Goal: Find specific fact: Find specific fact

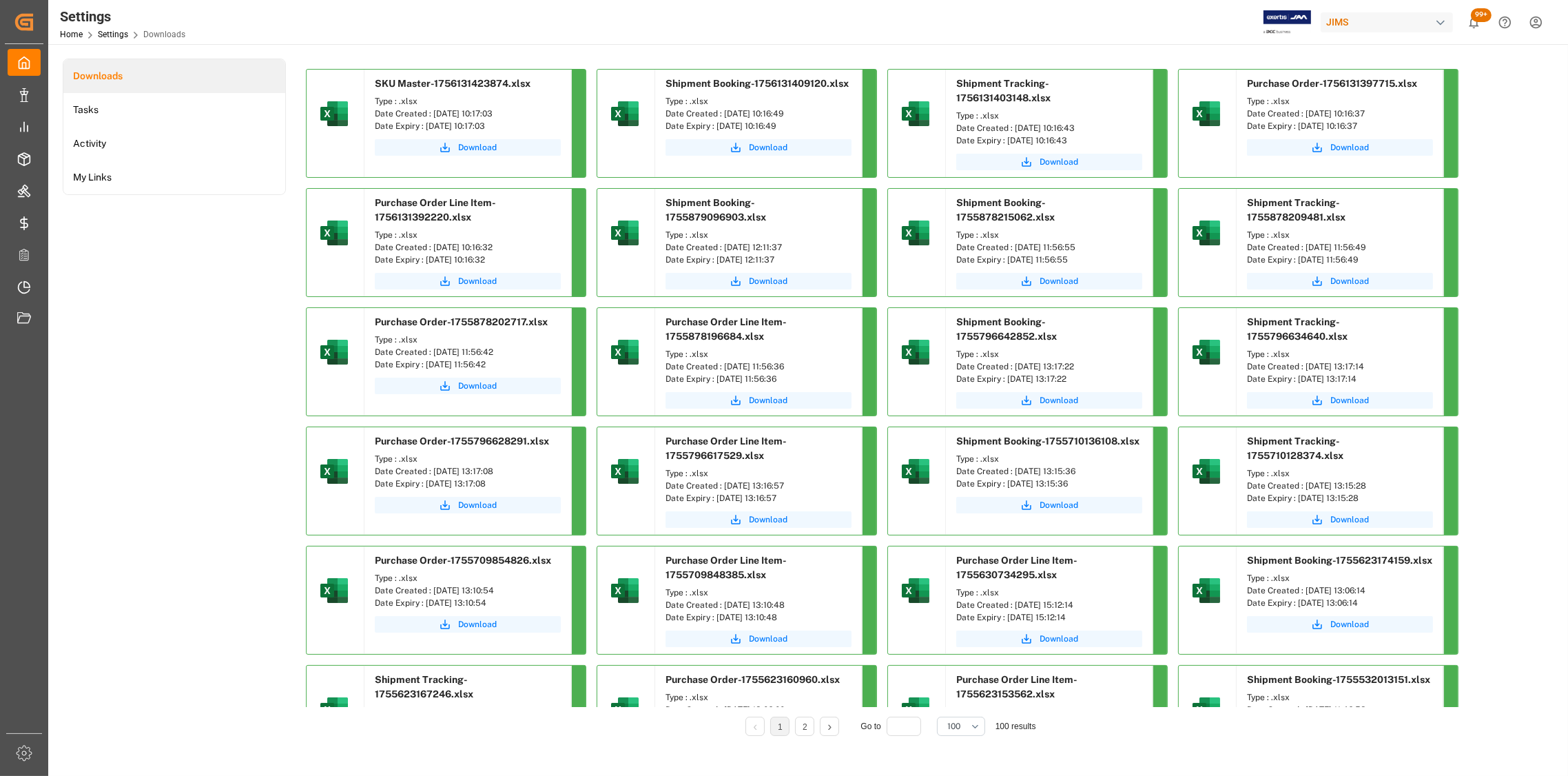
drag, startPoint x: 517, startPoint y: 112, endPoint x: 432, endPoint y: 114, distance: 85.0
click at [432, 114] on div "Date Created : [DATE] 10:17:03" at bounding box center [468, 114] width 186 height 12
copy div "[DATE] 10:17:03"
drag, startPoint x: 810, startPoint y: 113, endPoint x: 722, endPoint y: 112, distance: 88.0
click at [722, 112] on div "Date Created : [DATE] 10:16:49" at bounding box center [759, 114] width 186 height 12
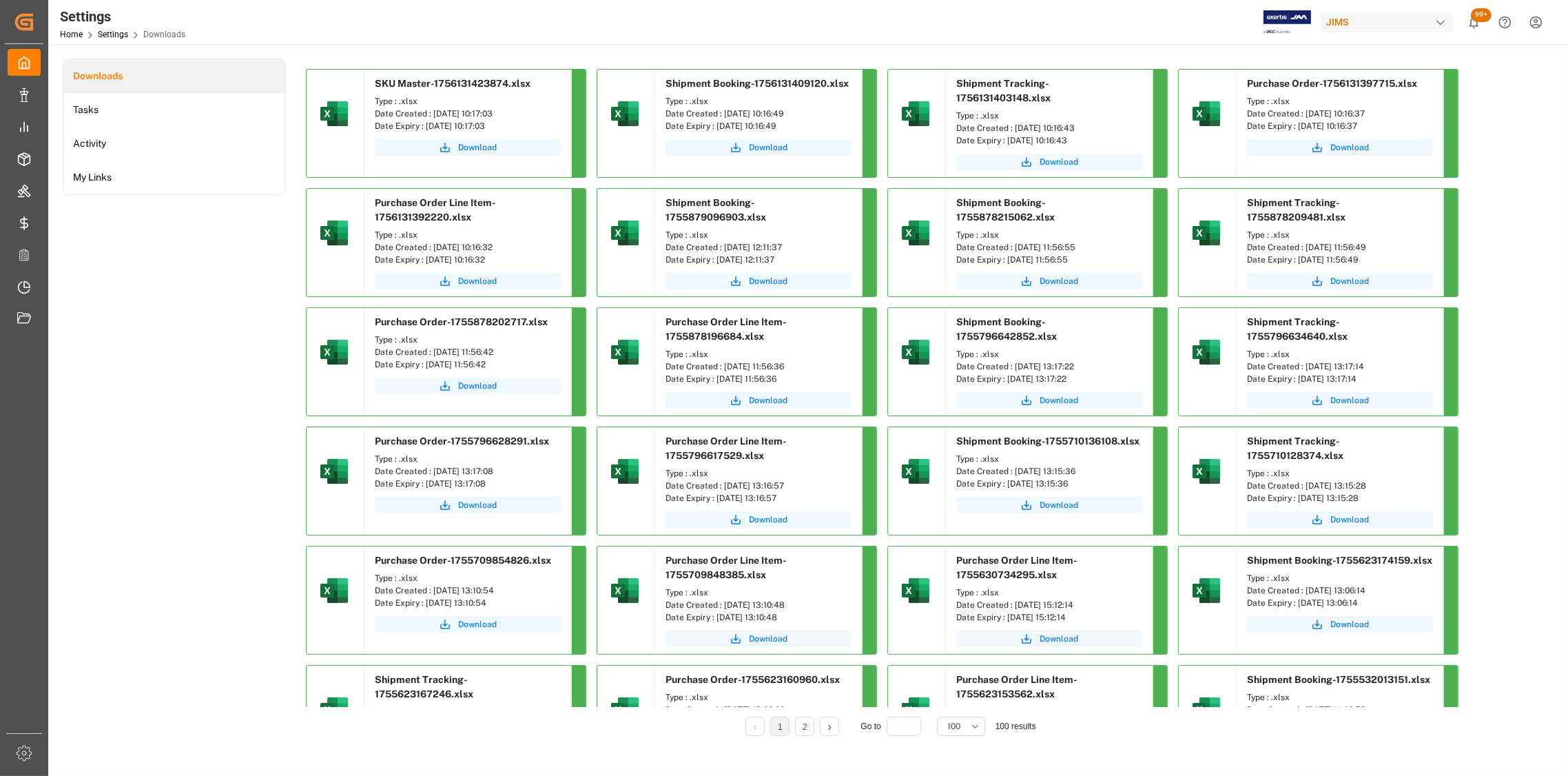
copy div "[DATE] 10:16:49"
drag, startPoint x: 1103, startPoint y: 109, endPoint x: 1014, endPoint y: 118, distance: 89.5
click at [1014, 122] on div "Date Created : [DATE] 10:16:43" at bounding box center [1049, 128] width 186 height 12
copy div "[DATE] 10:16:43"
drag, startPoint x: 1391, startPoint y: 116, endPoint x: 1304, endPoint y: 117, distance: 87.0
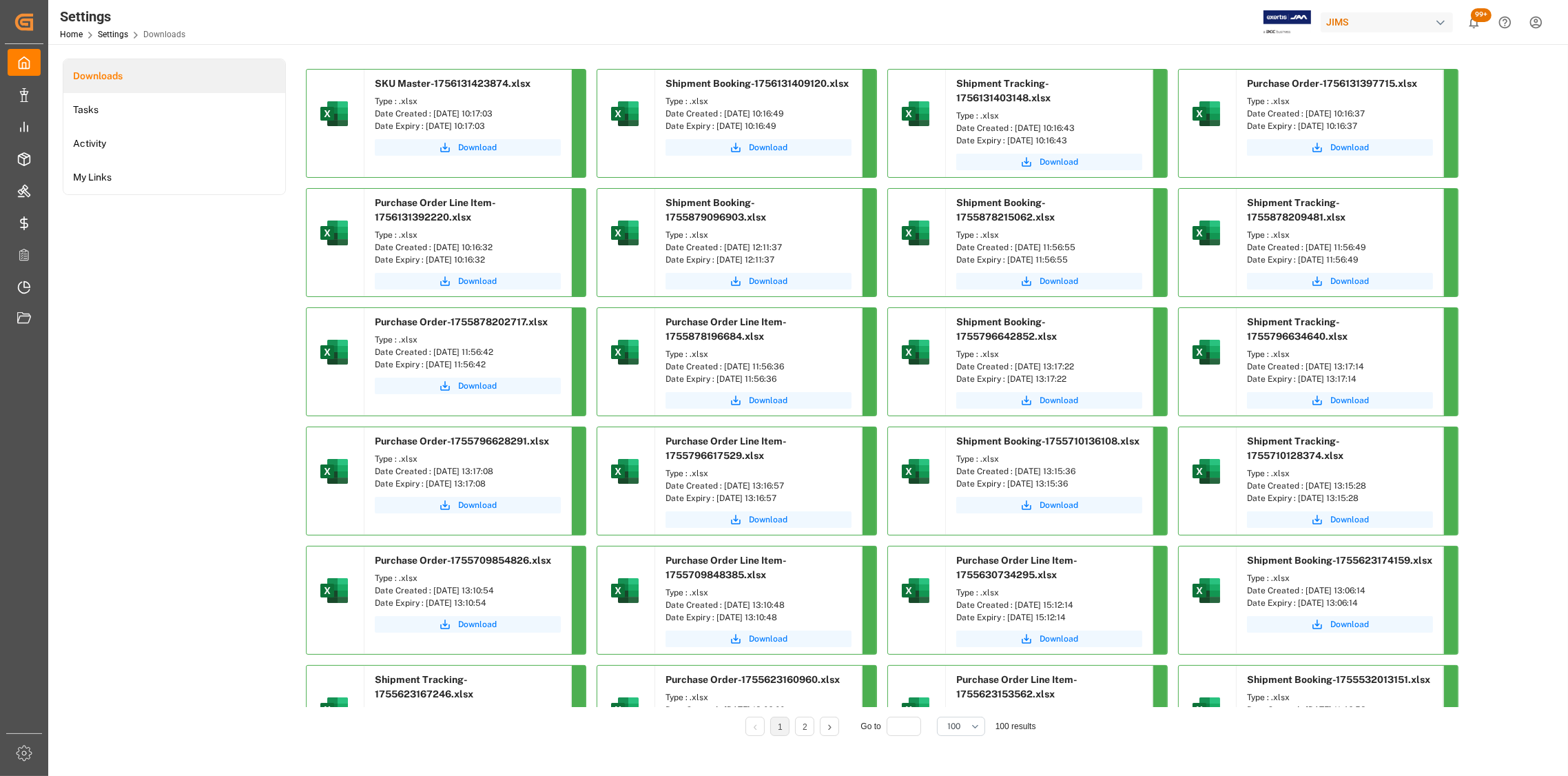
click at [1304, 117] on div "Date Created : [DATE] 10:16:37" at bounding box center [1340, 114] width 186 height 12
copy div "[DATE] 10:16:37"
drag, startPoint x: 524, startPoint y: 230, endPoint x: 432, endPoint y: 234, distance: 92.1
click at [432, 241] on div "Date Created : [DATE] 10:16:32" at bounding box center [468, 247] width 186 height 12
copy div "[DATE] 10:16:32"
